Goal: Entertainment & Leisure: Browse casually

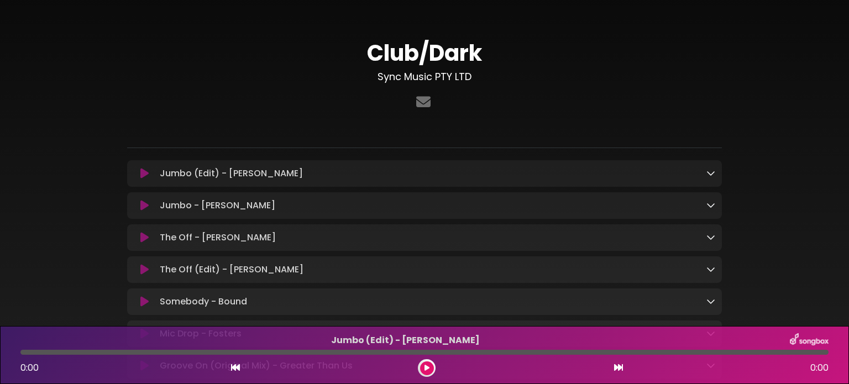
click at [707, 173] on icon at bounding box center [711, 173] width 9 height 9
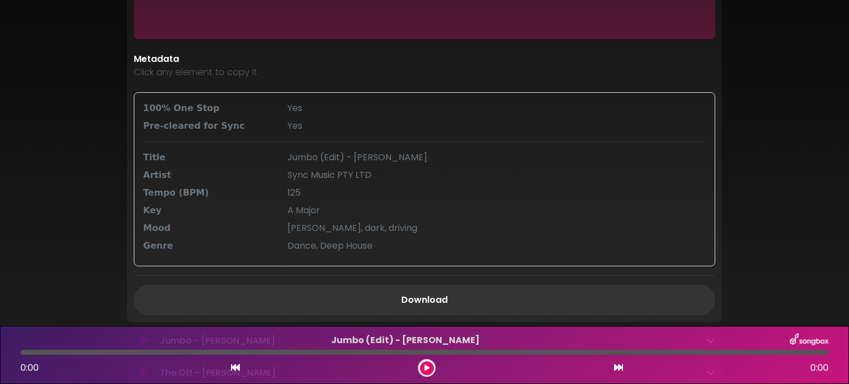
scroll to position [332, 0]
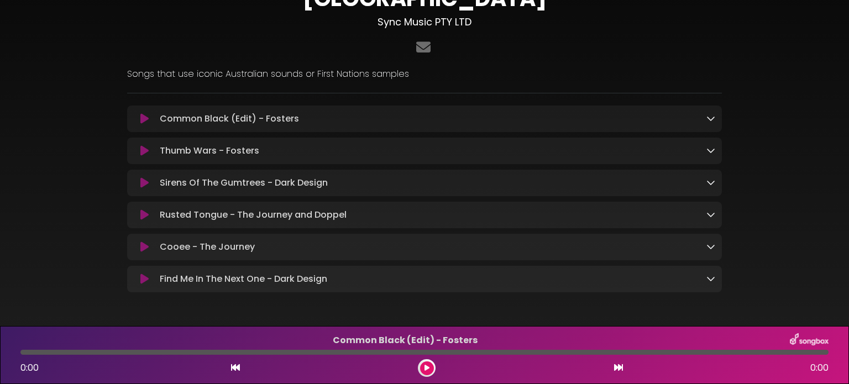
scroll to position [93, 0]
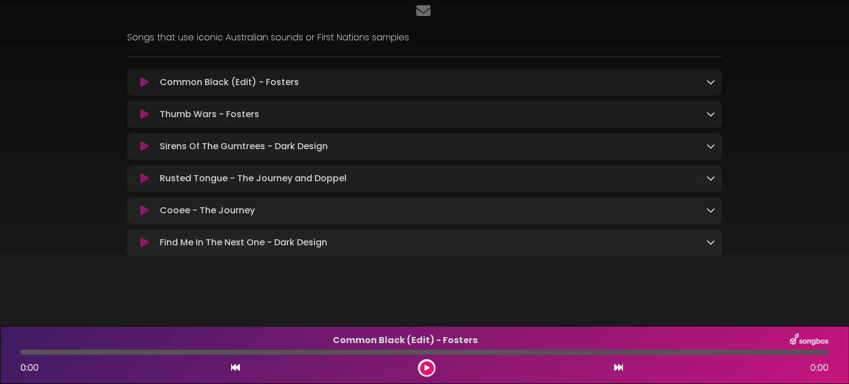
click at [490, 72] on div "Common Black (Edit) - Fosters Loading Track... Name" at bounding box center [424, 82] width 595 height 27
click at [278, 77] on p "Common Black (Edit) - Fosters Loading Track..." at bounding box center [433, 82] width 547 height 13
click at [144, 77] on icon at bounding box center [144, 82] width 8 height 11
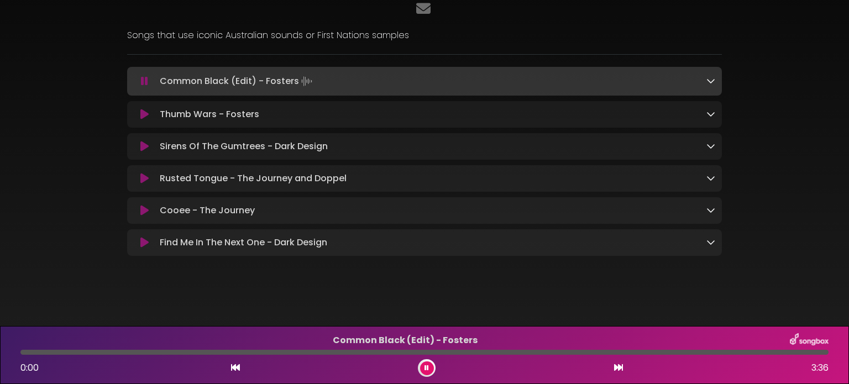
click at [712, 80] on icon at bounding box center [711, 80] width 9 height 9
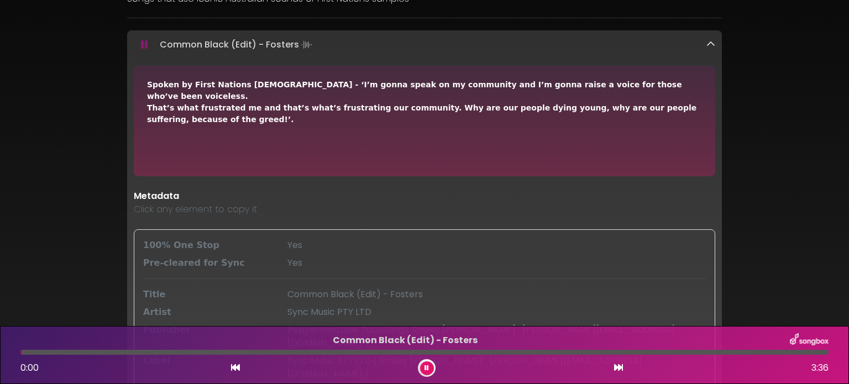
scroll to position [149, 0]
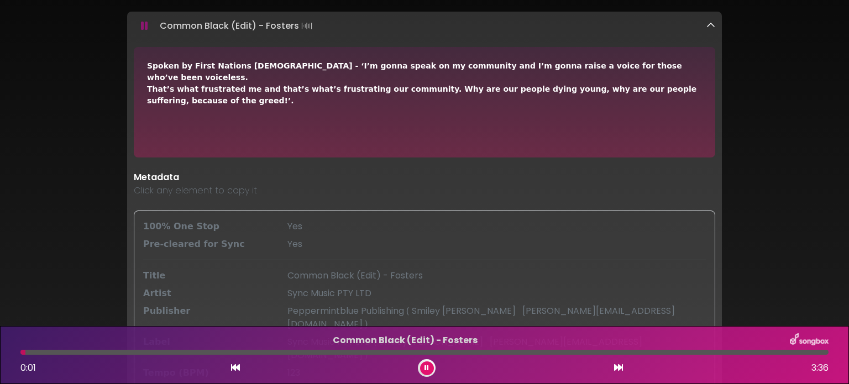
click at [144, 28] on icon at bounding box center [144, 25] width 7 height 11
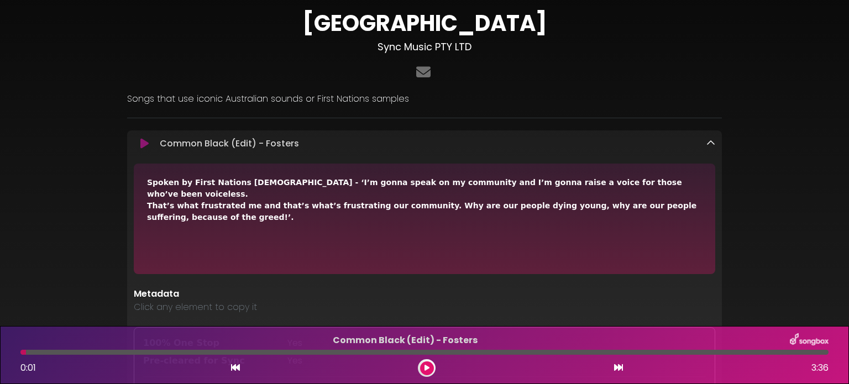
scroll to position [0, 0]
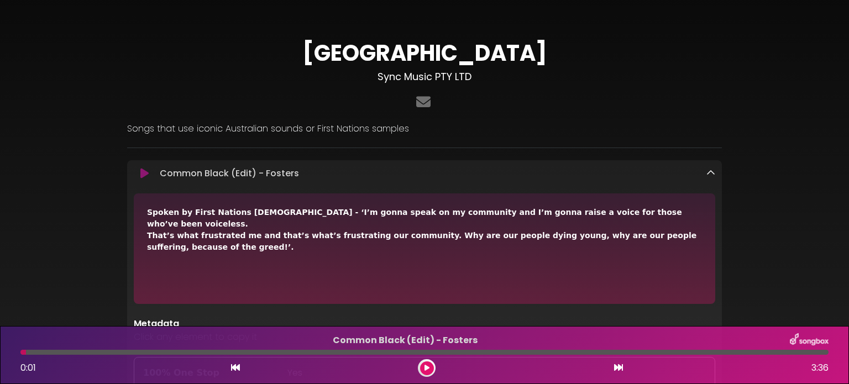
click at [710, 173] on icon at bounding box center [711, 173] width 9 height 9
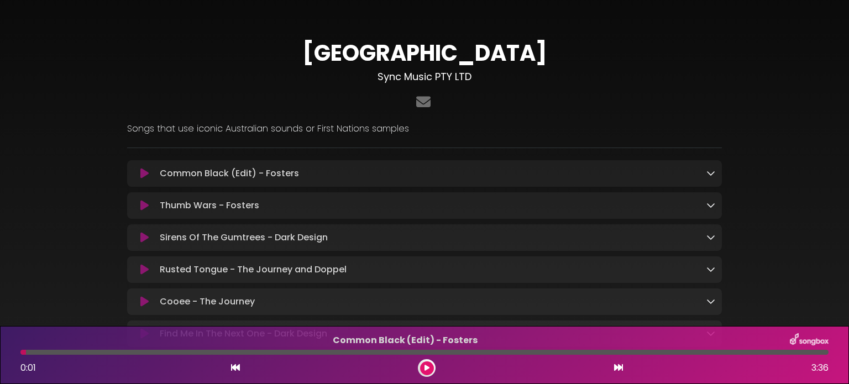
scroll to position [55, 0]
